Goal: Task Accomplishment & Management: Manage account settings

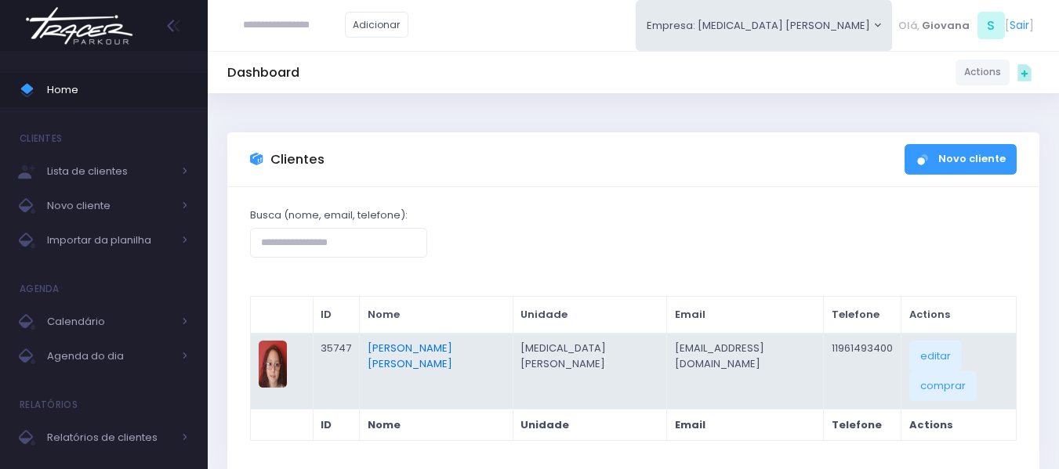
click at [452, 346] on link "Manuella Brandão Oliveira" at bounding box center [410, 356] width 85 height 31
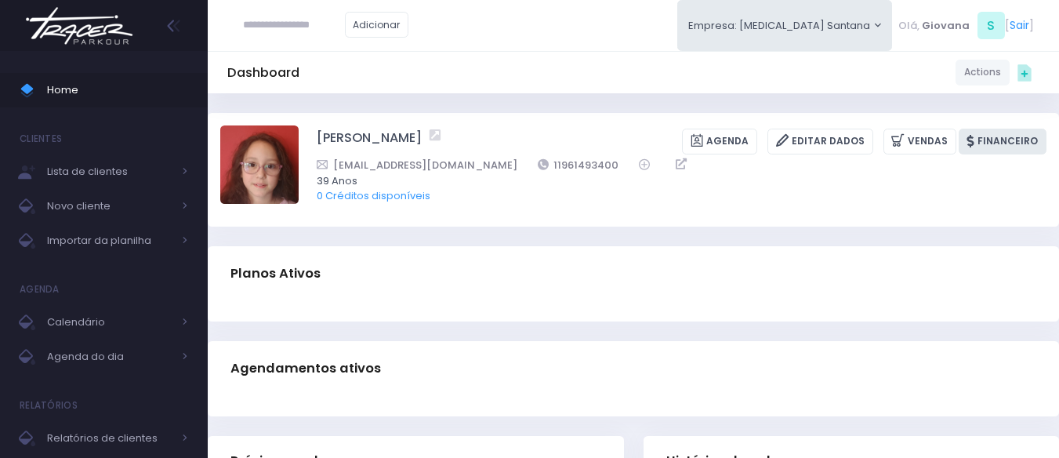
click at [972, 133] on link "Financeiro" at bounding box center [1002, 142] width 88 height 26
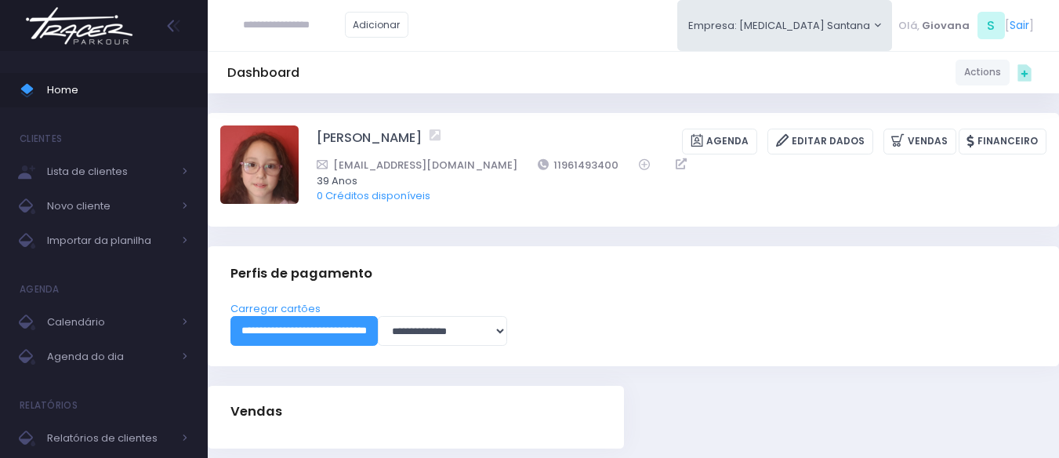
click at [733, 28] on div "Adicionar Empresa: T3 Santana T2 Cerro T3 Santana T4 Pompeia Olá, S" at bounding box center [633, 25] width 851 height 51
click at [378, 337] on input "**********" at bounding box center [303, 331] width 147 height 30
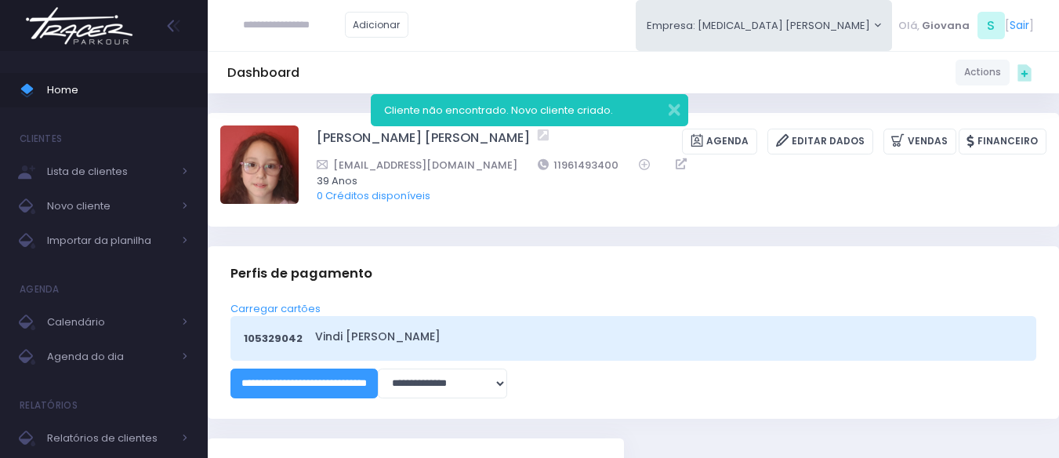
click at [487, 241] on div "Dashboard Actions Choose Label: Customer Partner Suplier Member Staff Add new" at bounding box center [633, 316] width 851 height 447
click at [340, 331] on link "Vindi Tracer Santana" at bounding box center [666, 336] width 703 height 16
